Goal: Task Accomplishment & Management: Manage account settings

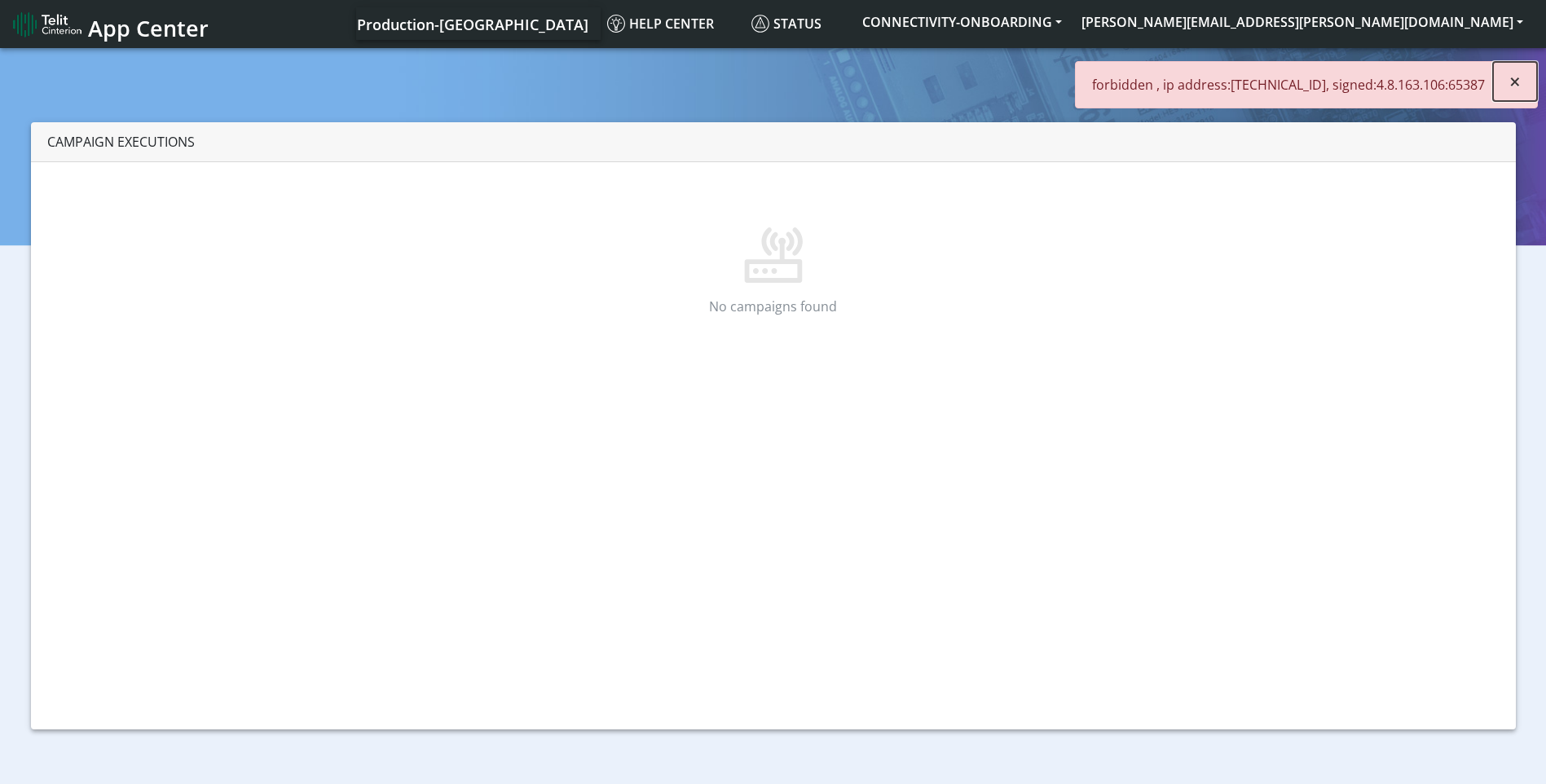
click at [1523, 82] on button "×" at bounding box center [1514, 81] width 44 height 39
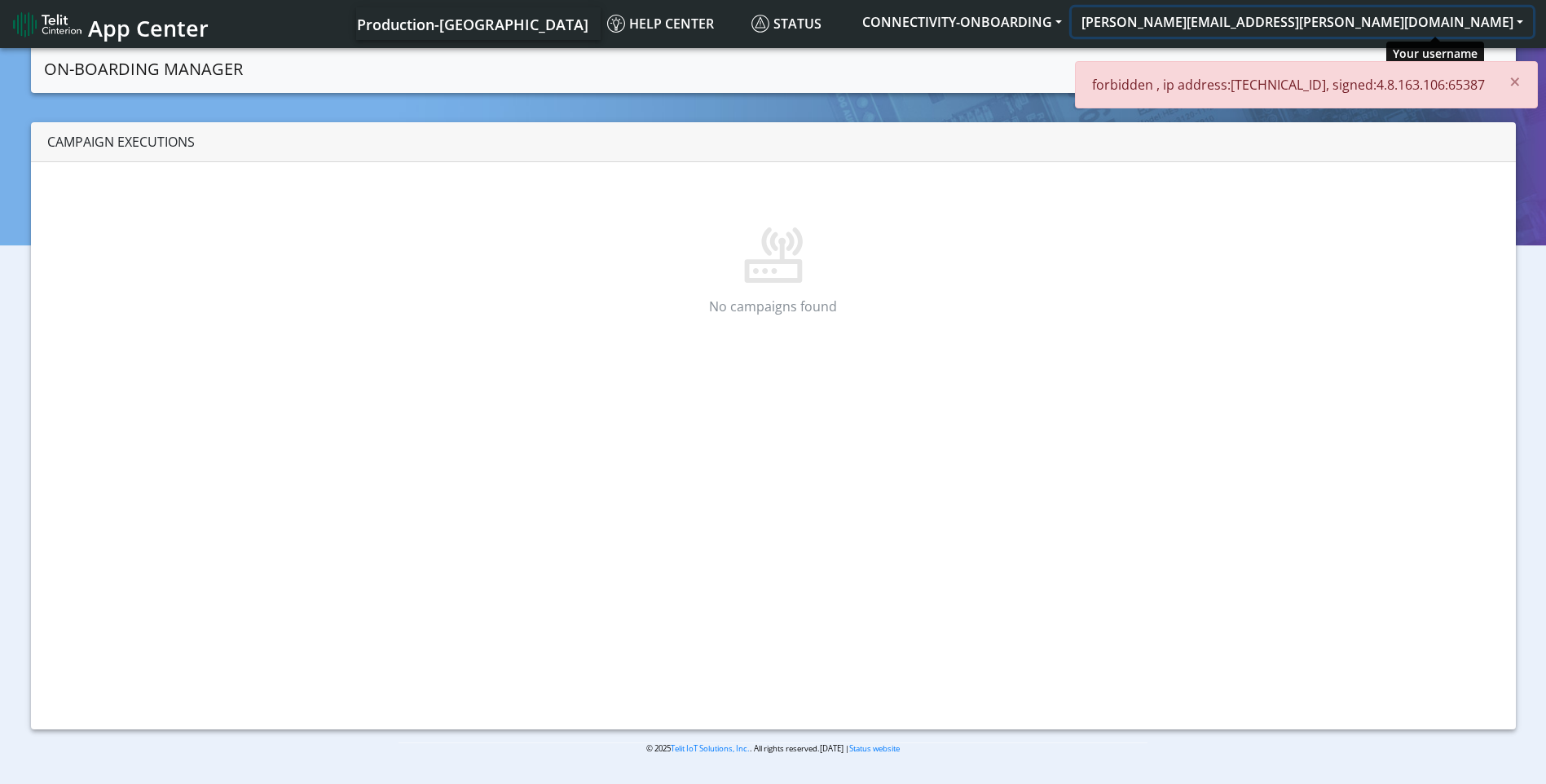
click at [1401, 23] on button "scott.krajewski@telit.com" at bounding box center [1302, 22] width 462 height 29
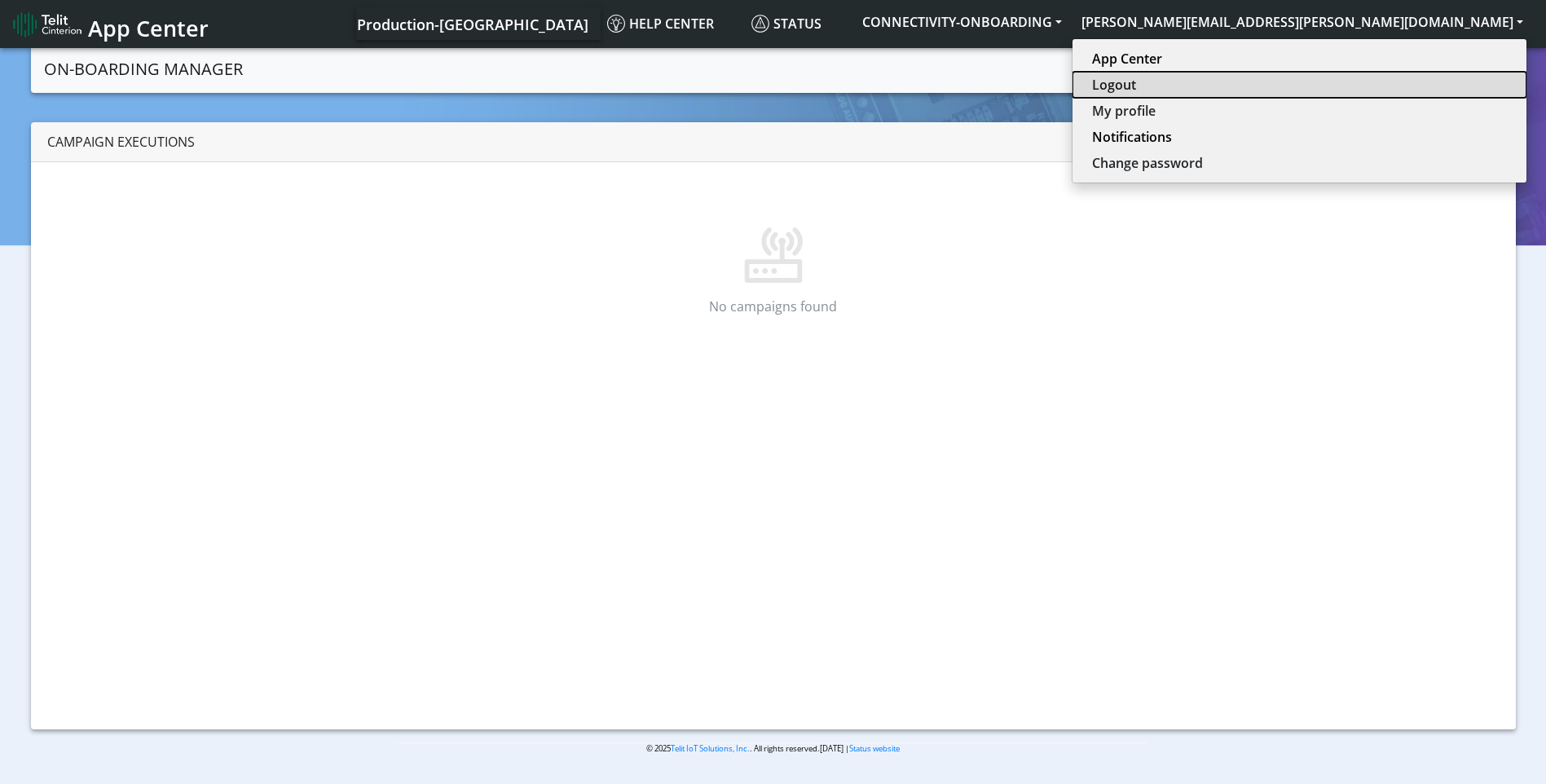
click at [1398, 88] on button "Logout" at bounding box center [1299, 84] width 454 height 26
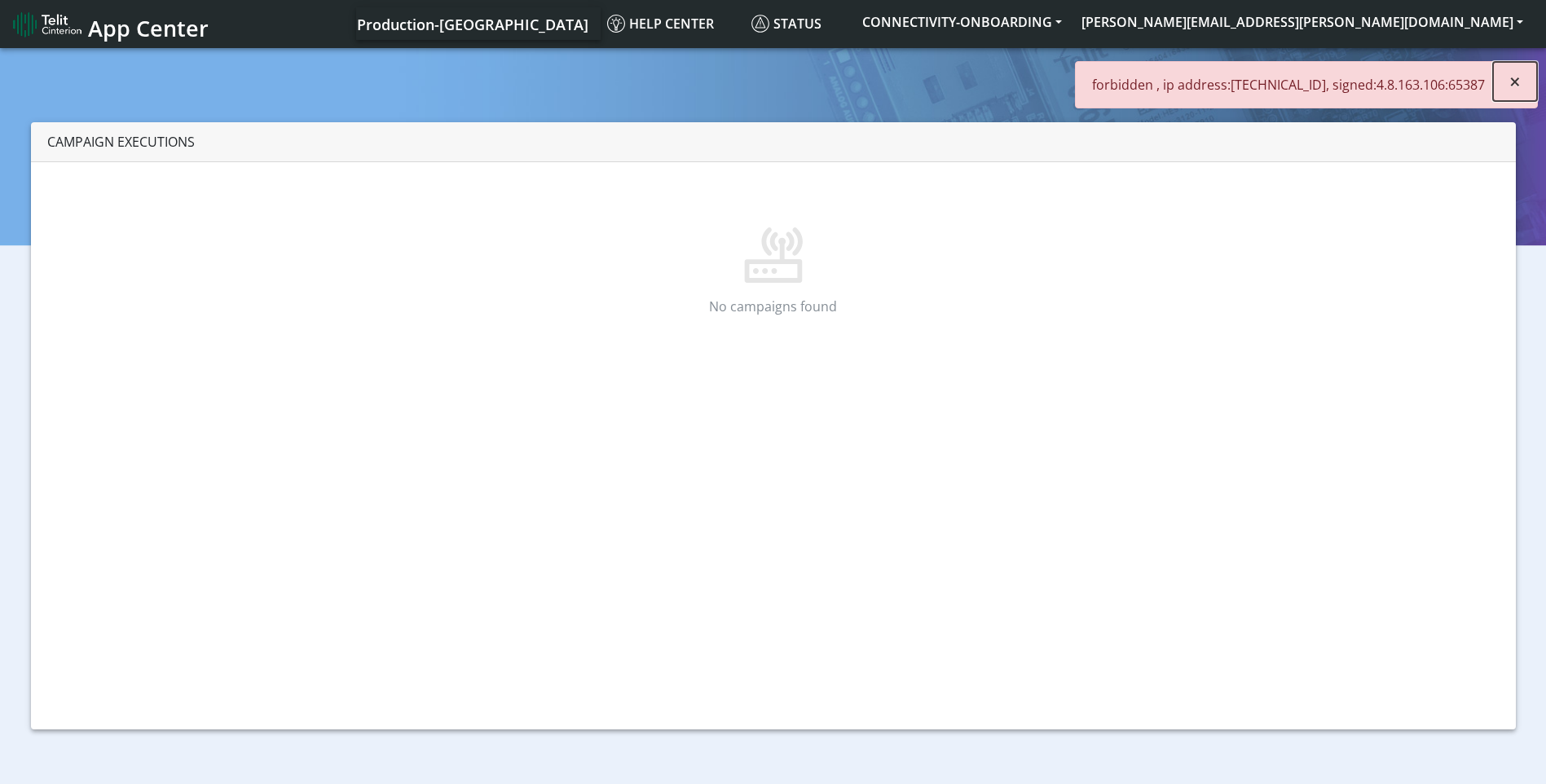
click at [1524, 77] on button "×" at bounding box center [1514, 81] width 44 height 39
click at [1417, 18] on button "scott.krajewski@telit.com" at bounding box center [1302, 22] width 462 height 29
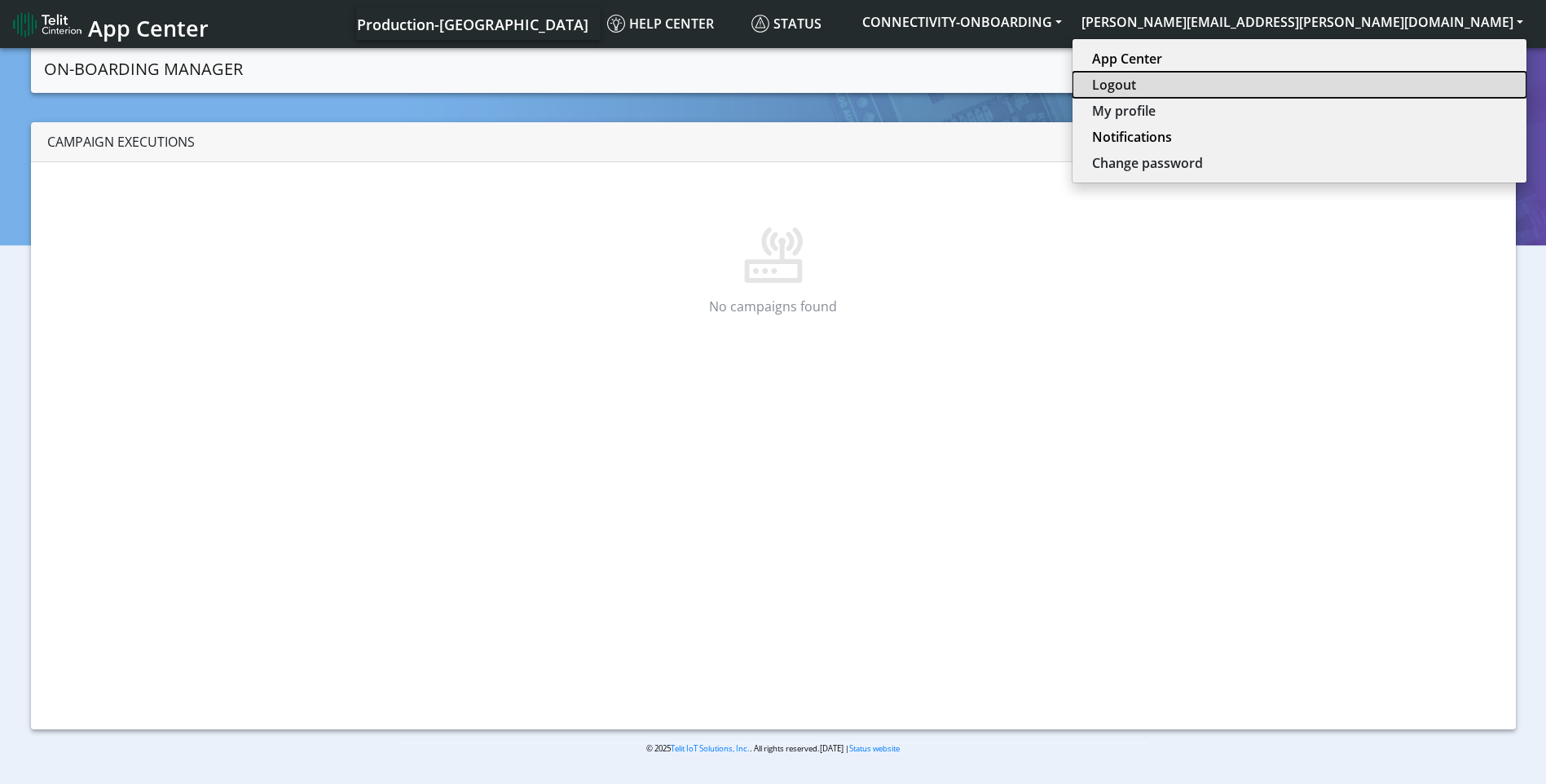
click at [1410, 78] on button "Logout" at bounding box center [1299, 84] width 454 height 26
